Goal: Task Accomplishment & Management: Use online tool/utility

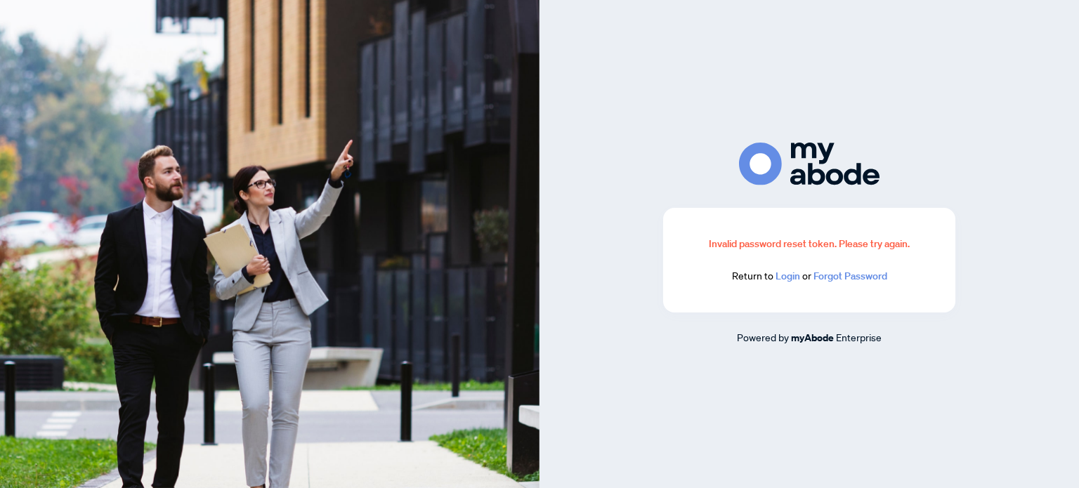
click at [787, 279] on link "Login" at bounding box center [788, 276] width 25 height 13
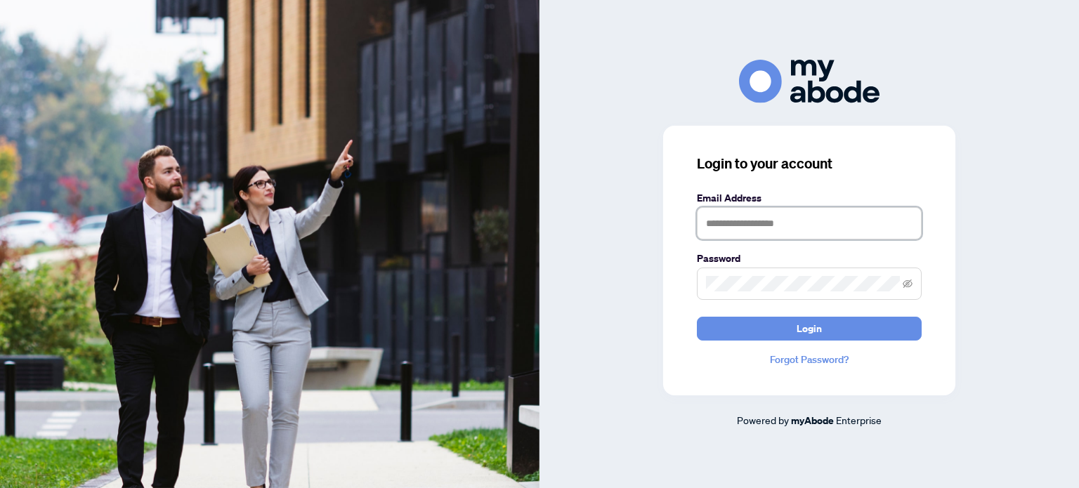
type input "**********"
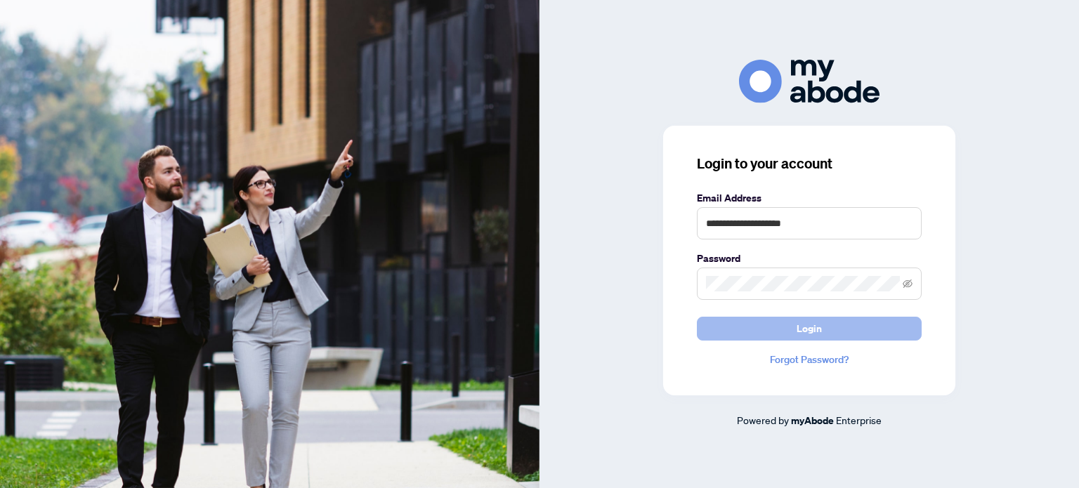
click at [772, 328] on button "Login" at bounding box center [809, 329] width 225 height 24
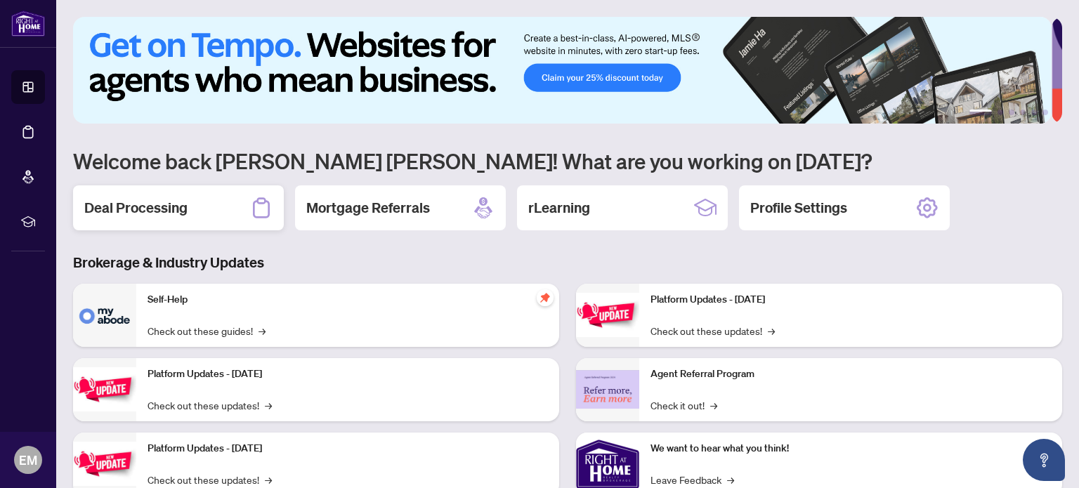
click at [169, 204] on h2 "Deal Processing" at bounding box center [135, 208] width 103 height 20
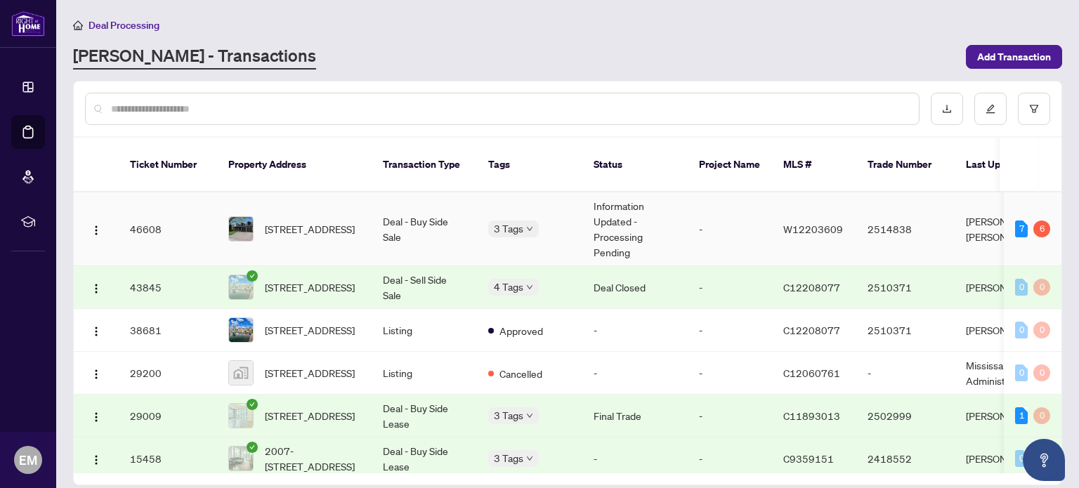
click at [457, 215] on td "Deal - Buy Side Sale" at bounding box center [424, 229] width 105 height 74
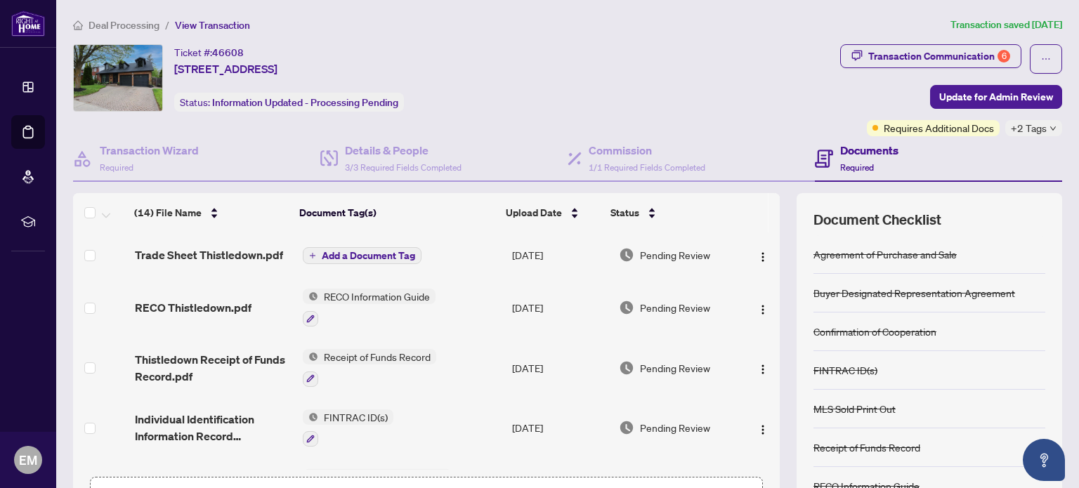
click at [1036, 130] on div "+2 Tags" at bounding box center [1033, 128] width 57 height 16
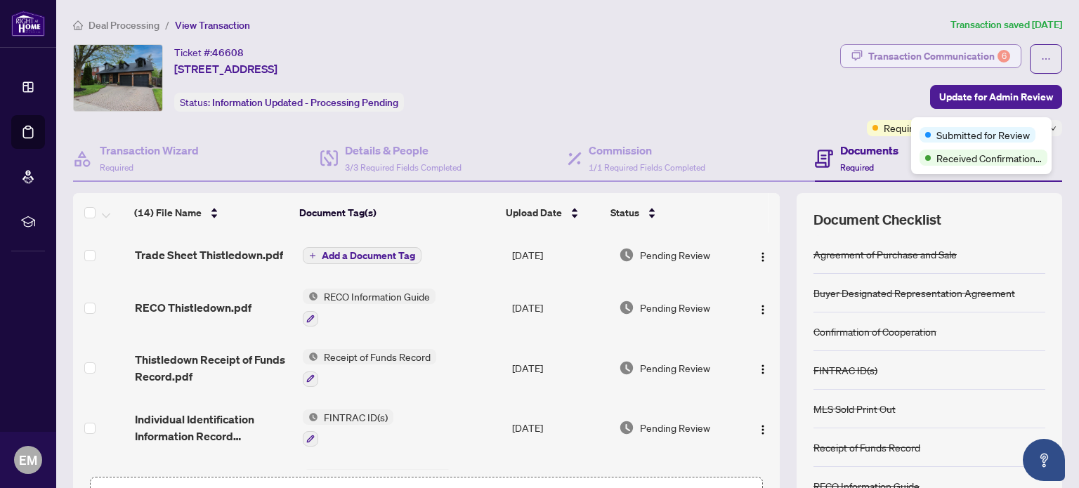
click at [906, 62] on div "Transaction Communication 6" at bounding box center [939, 56] width 142 height 22
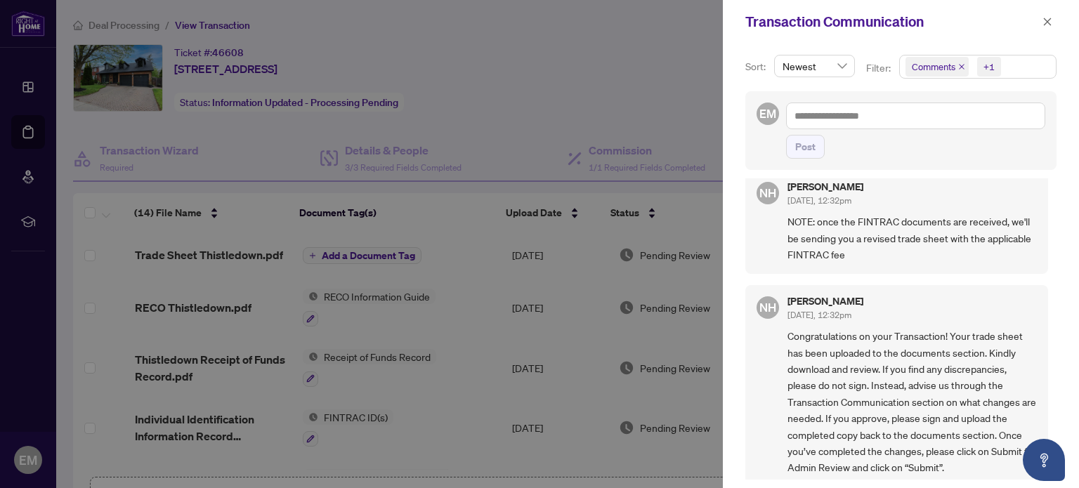
scroll to position [1, 0]
click at [620, 92] on div at bounding box center [539, 244] width 1079 height 488
click at [1045, 20] on icon "close" at bounding box center [1048, 22] width 10 height 10
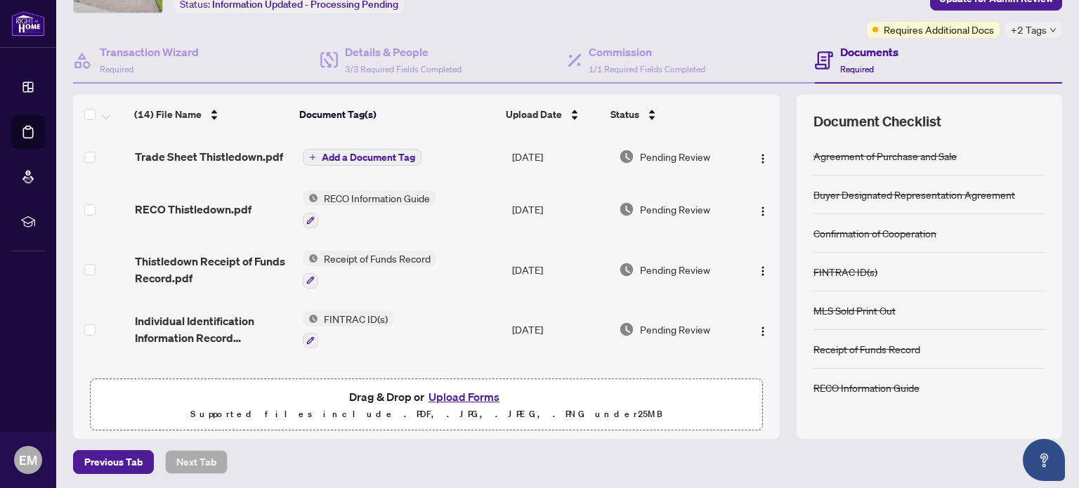
scroll to position [0, 0]
